Goal: Information Seeking & Learning: Learn about a topic

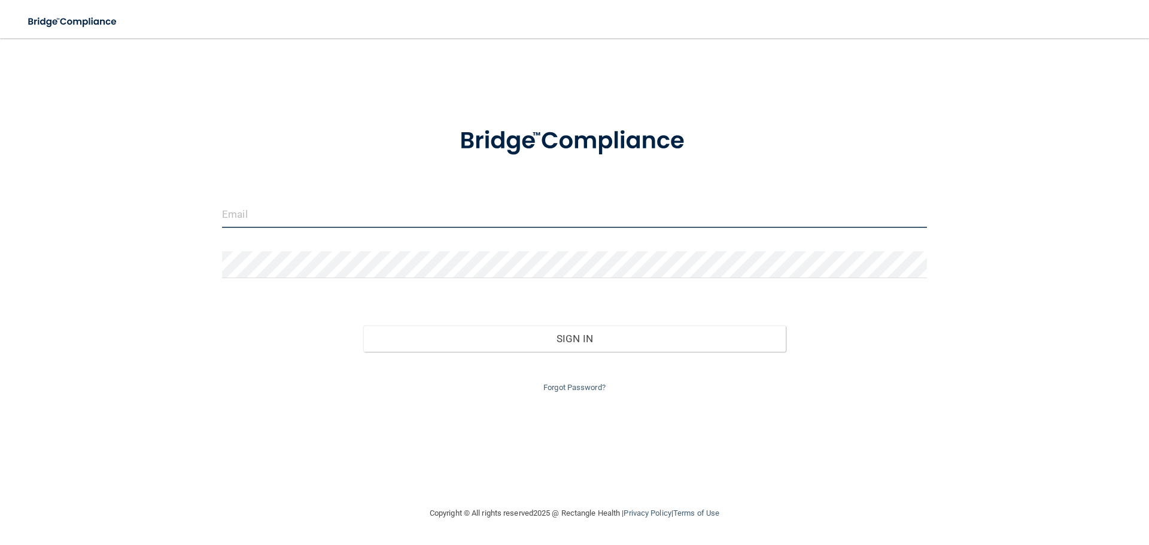
type input "[EMAIL_ADDRESS][DOMAIN_NAME]"
click at [390, 215] on input "[EMAIL_ADDRESS][DOMAIN_NAME]" at bounding box center [574, 214] width 705 height 27
click at [399, 209] on input "breannaflorentino@gmail.com" at bounding box center [574, 214] width 705 height 27
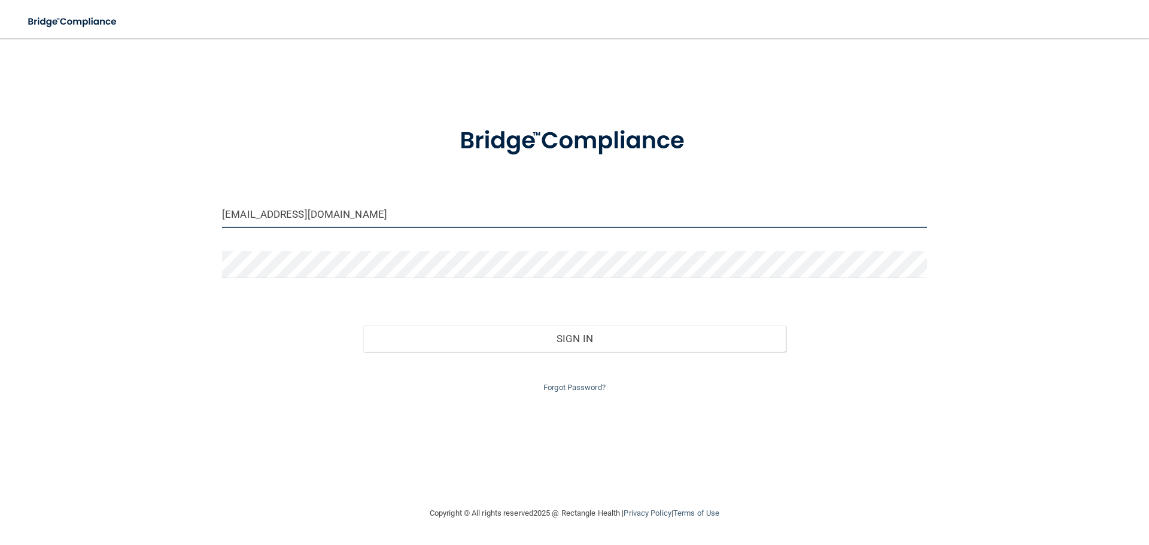
click at [399, 209] on input "breannaflorentino@gmail.com" at bounding box center [574, 214] width 705 height 27
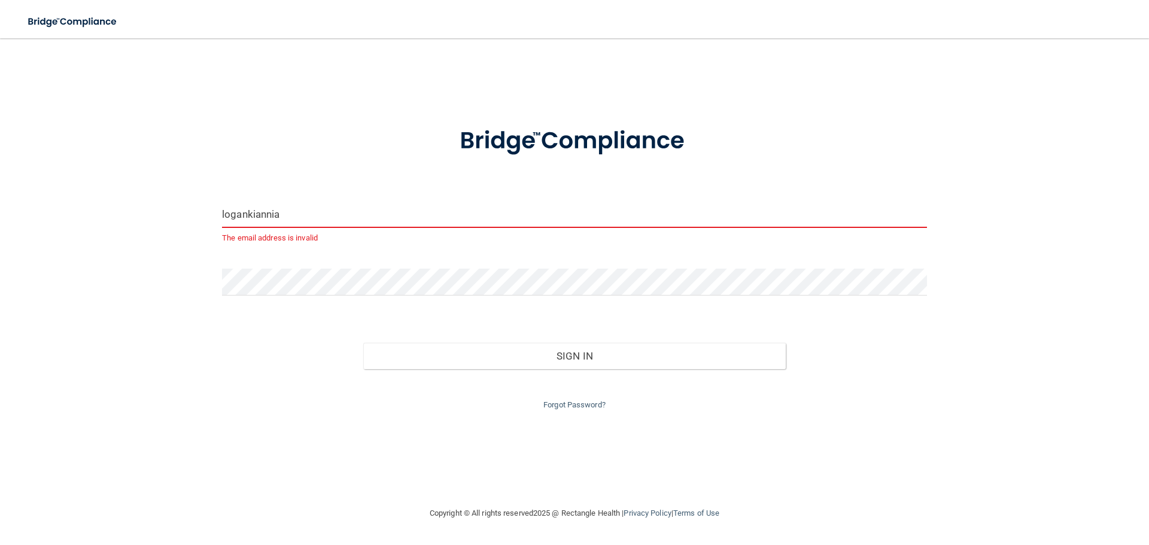
type input "[EMAIL_ADDRESS][DOMAIN_NAME]"
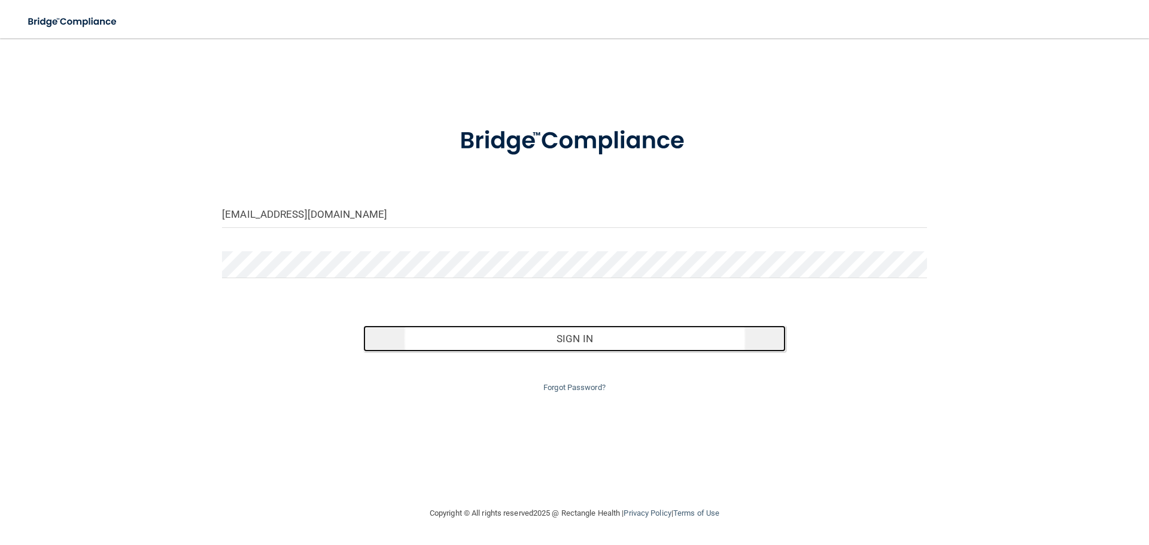
click at [559, 338] on button "Sign In" at bounding box center [574, 339] width 423 height 26
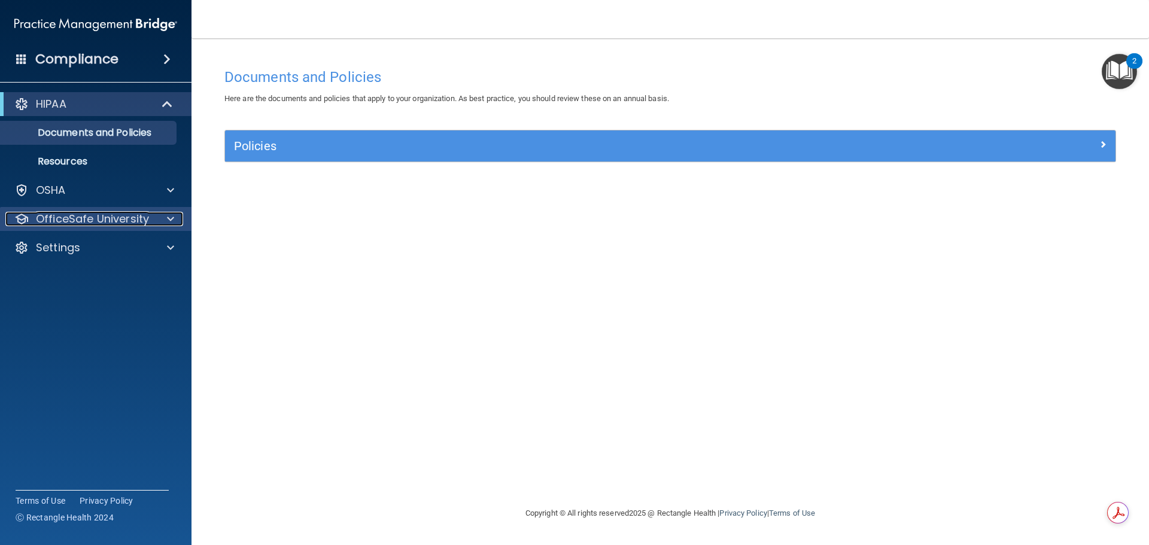
click at [122, 218] on p "OfficeSafe University" at bounding box center [92, 219] width 113 height 14
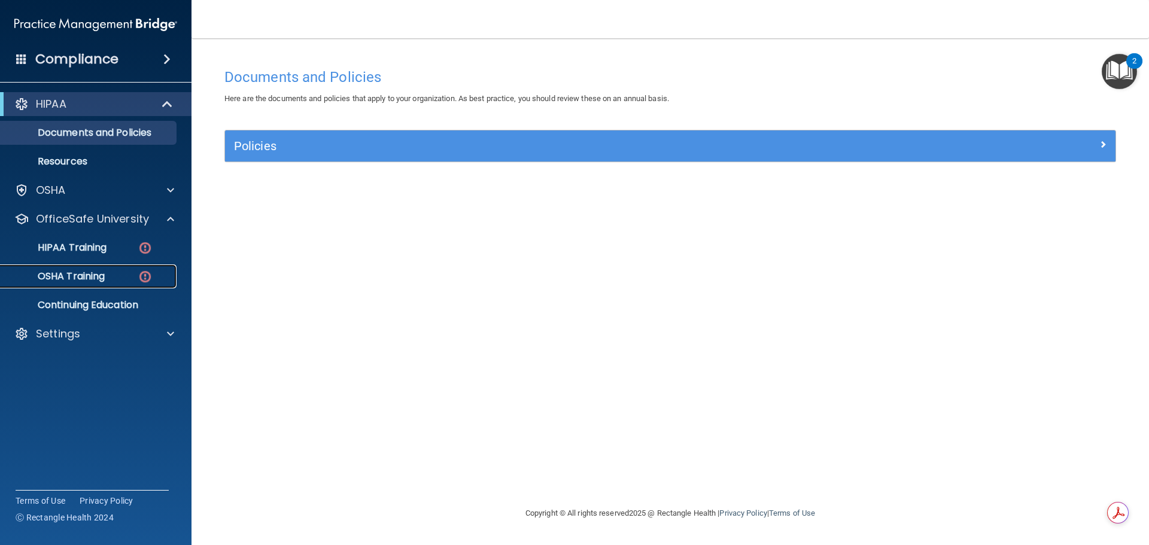
click at [110, 269] on link "OSHA Training" at bounding box center [82, 277] width 189 height 24
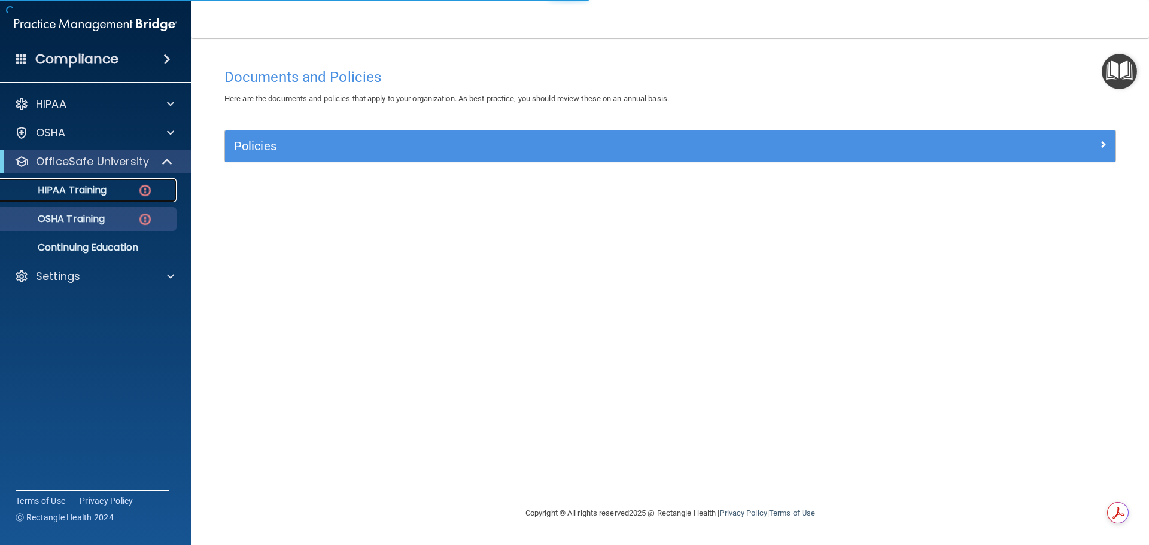
click at [114, 202] on link "HIPAA Training" at bounding box center [82, 190] width 189 height 24
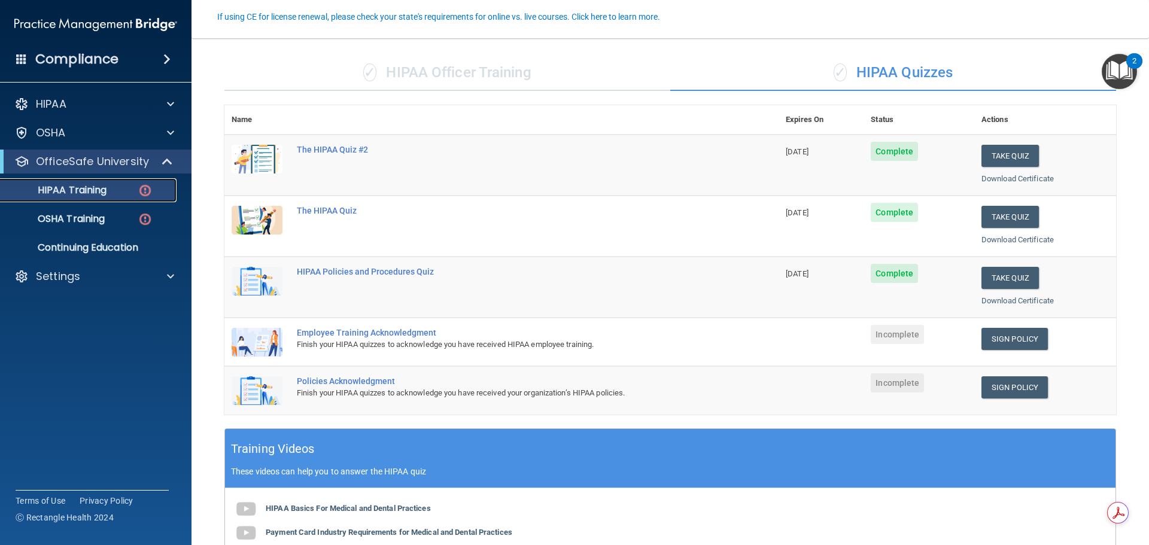
scroll to position [120, 0]
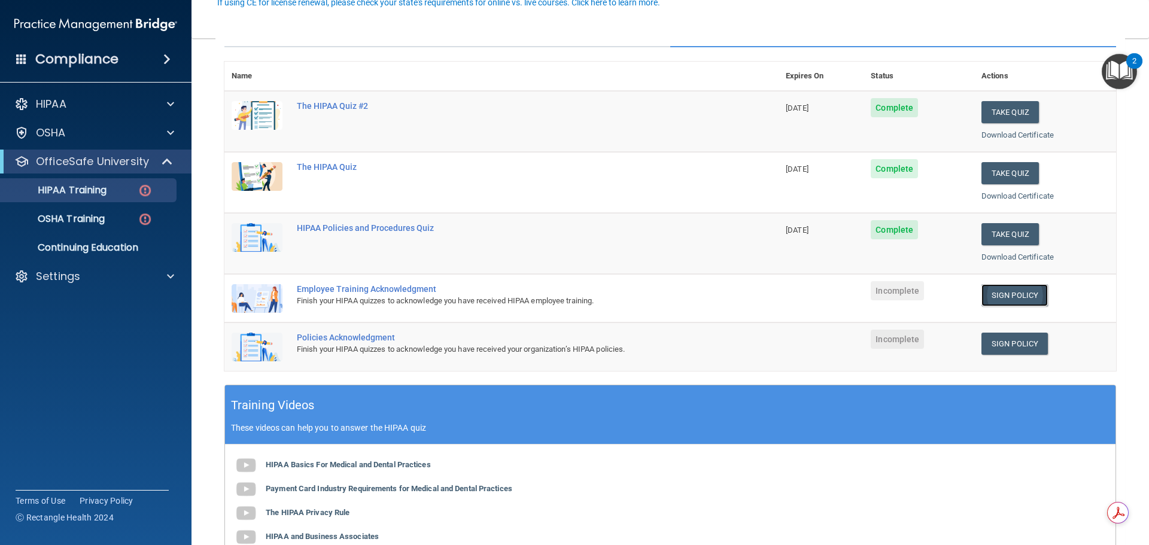
click at [1017, 299] on link "Sign Policy" at bounding box center [1014, 295] width 66 height 22
click at [999, 344] on link "Sign Policy" at bounding box center [1014, 344] width 66 height 22
click at [102, 214] on p "OSHA Training" at bounding box center [56, 219] width 97 height 12
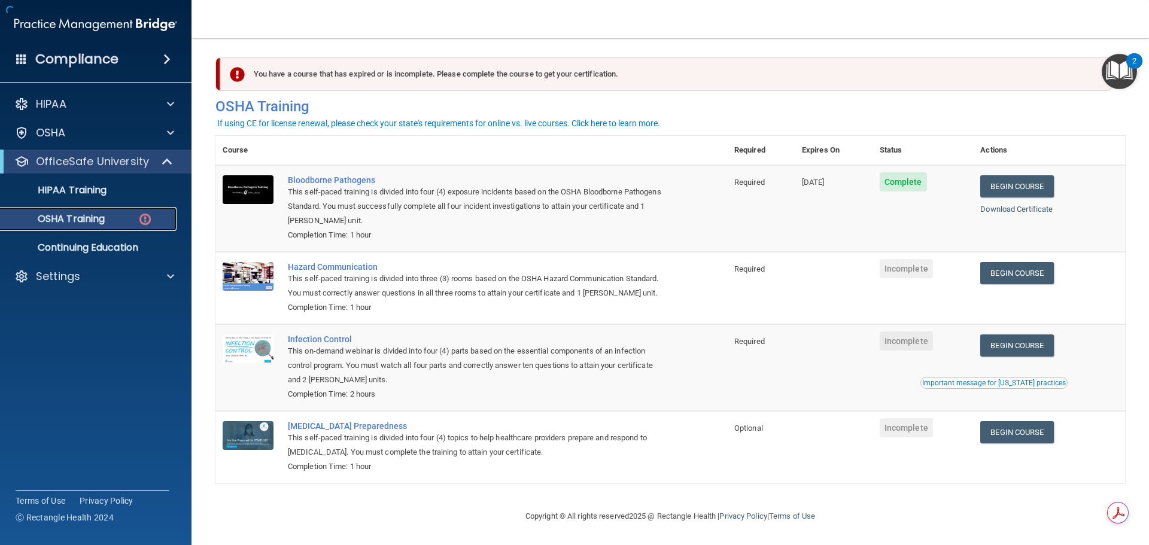
scroll to position [20, 0]
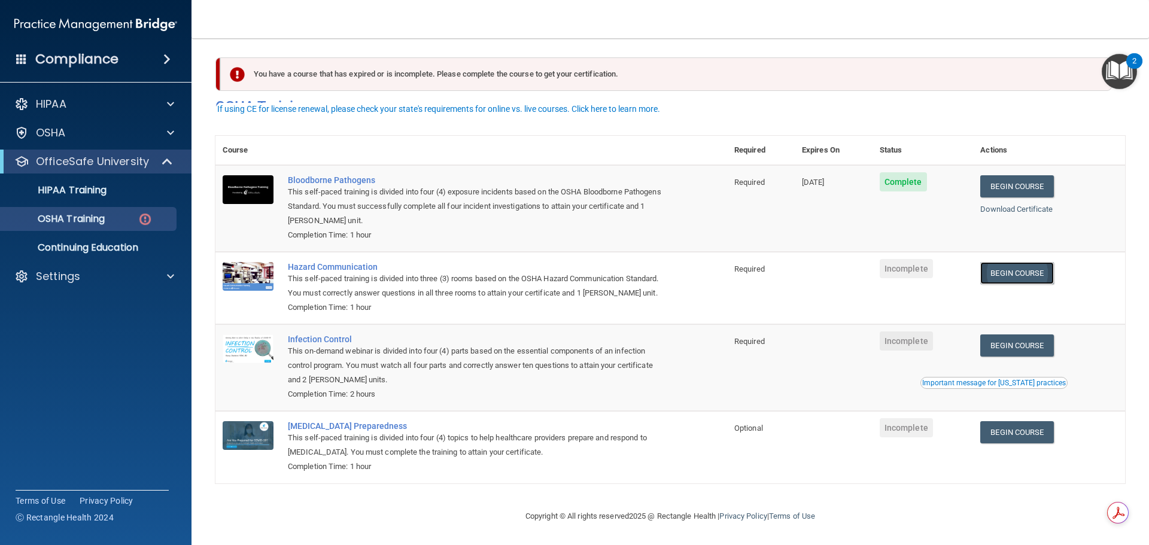
click at [1006, 262] on link "Begin Course" at bounding box center [1016, 273] width 73 height 22
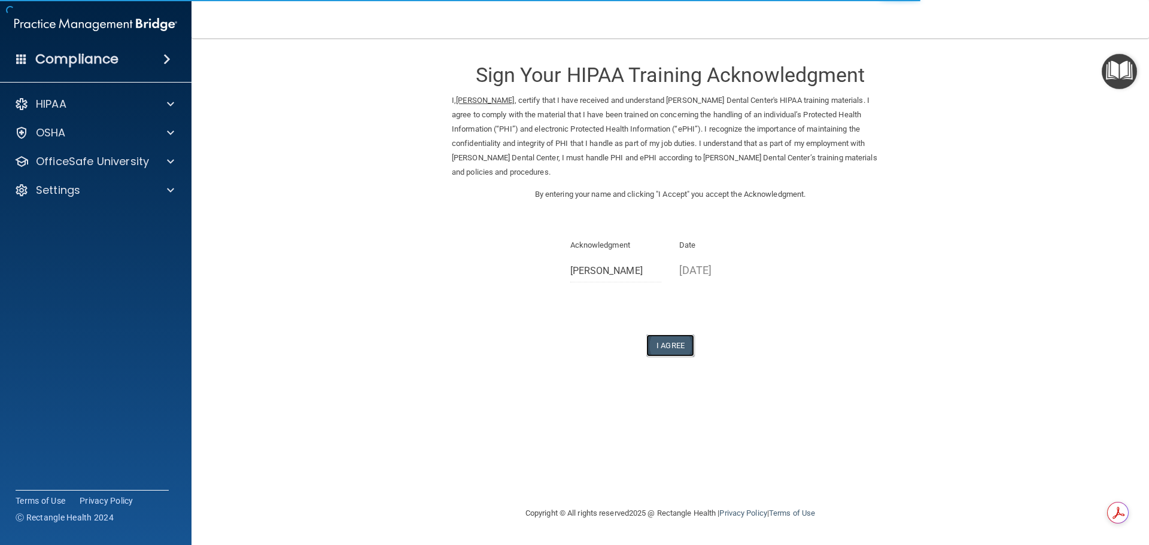
click at [668, 335] on button "I Agree" at bounding box center [670, 346] width 48 height 22
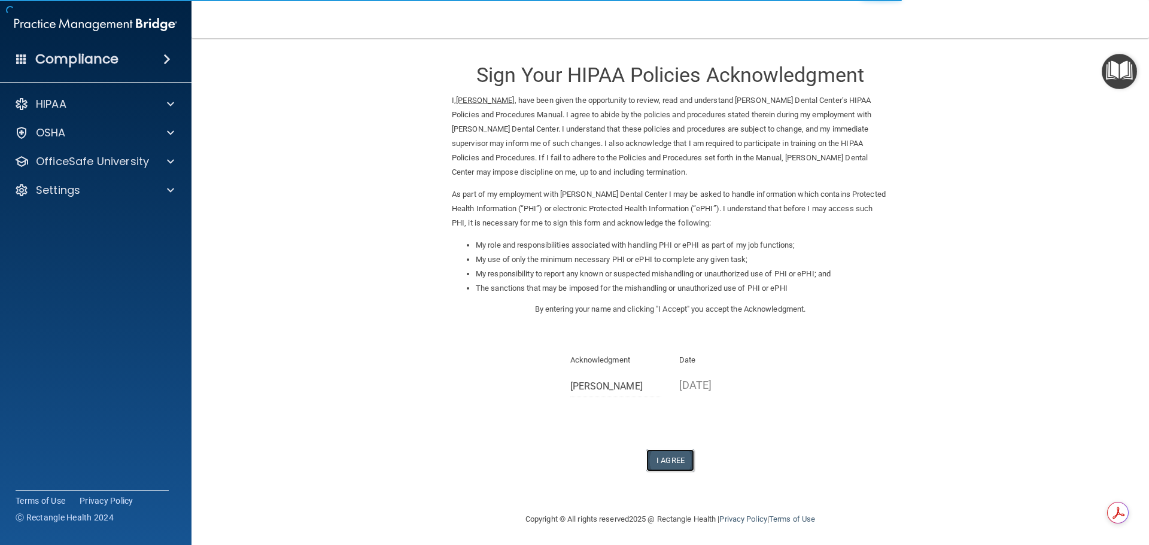
click at [673, 463] on button "I Agree" at bounding box center [670, 460] width 48 height 22
